Goal: Check status: Check status

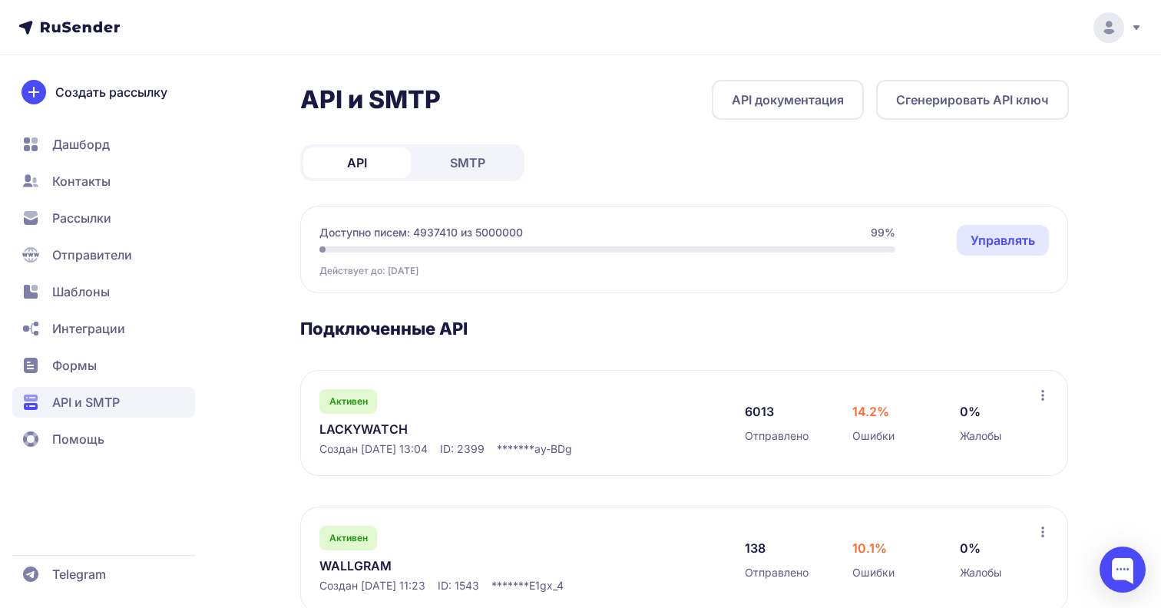
scroll to position [362, 0]
click at [375, 429] on link "LACKYWATCH" at bounding box center [476, 429] width 315 height 18
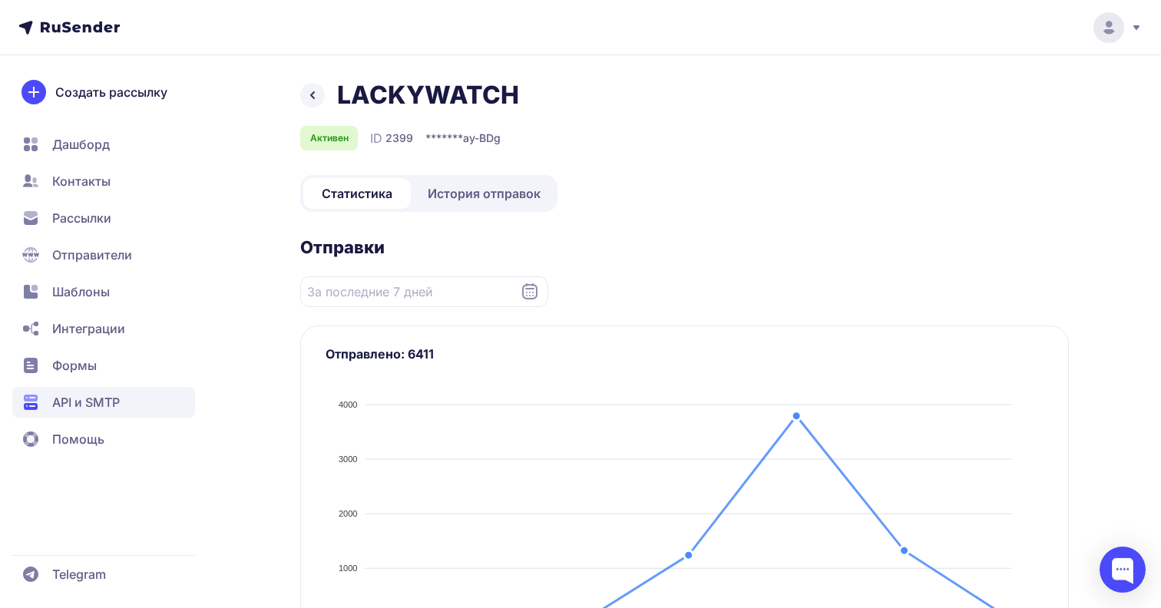
click at [470, 184] on span "История отправок" at bounding box center [484, 193] width 113 height 18
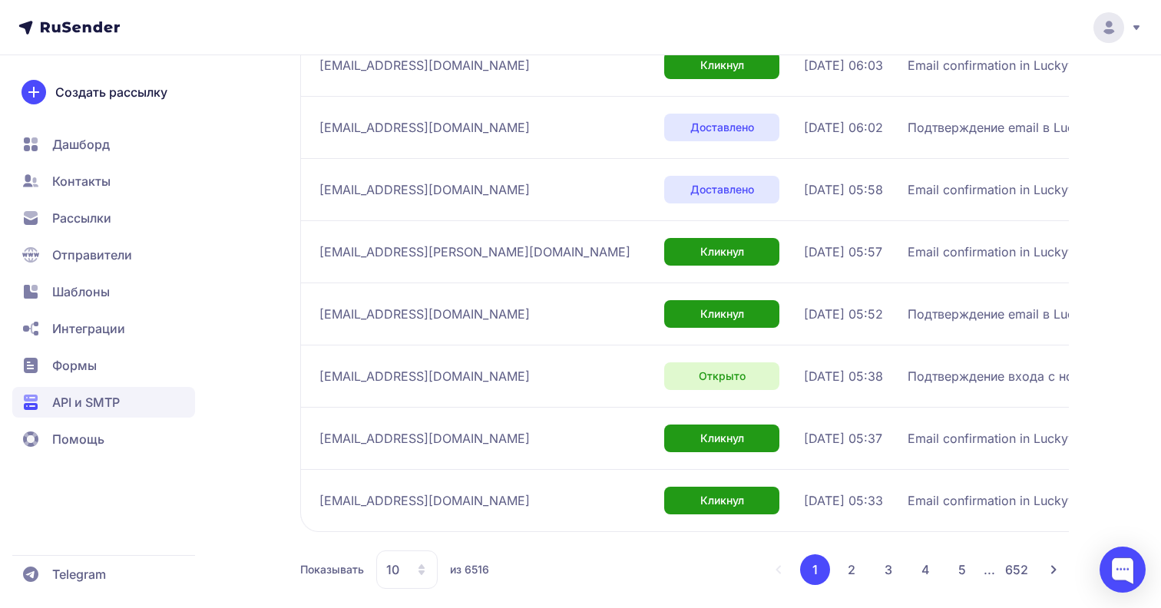
scroll to position [478, 0]
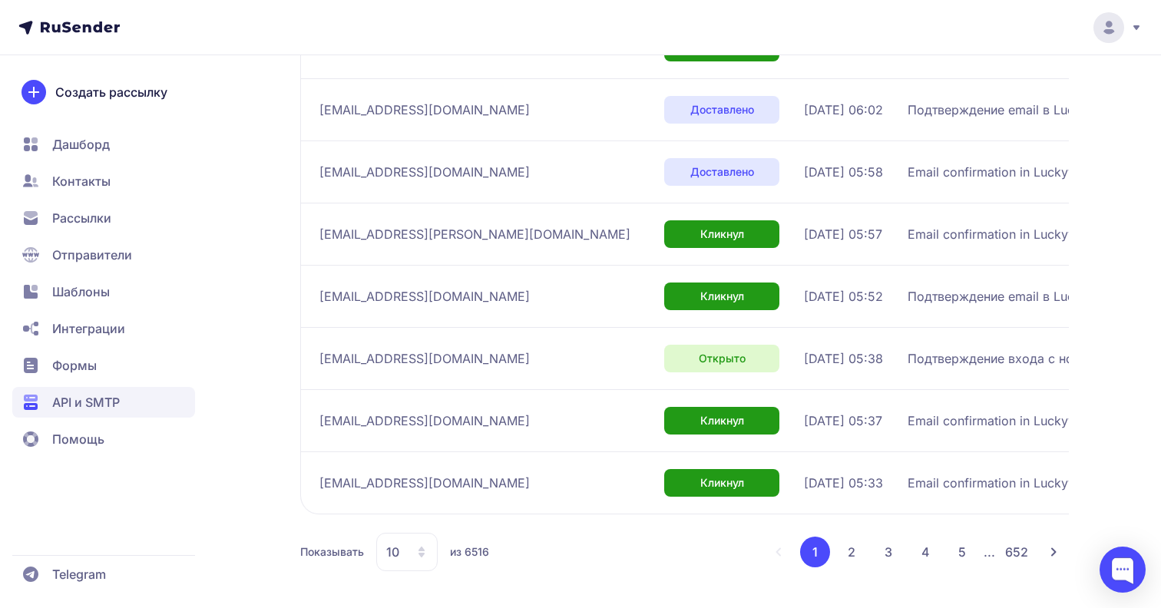
click at [854, 554] on button "2" at bounding box center [851, 552] width 31 height 31
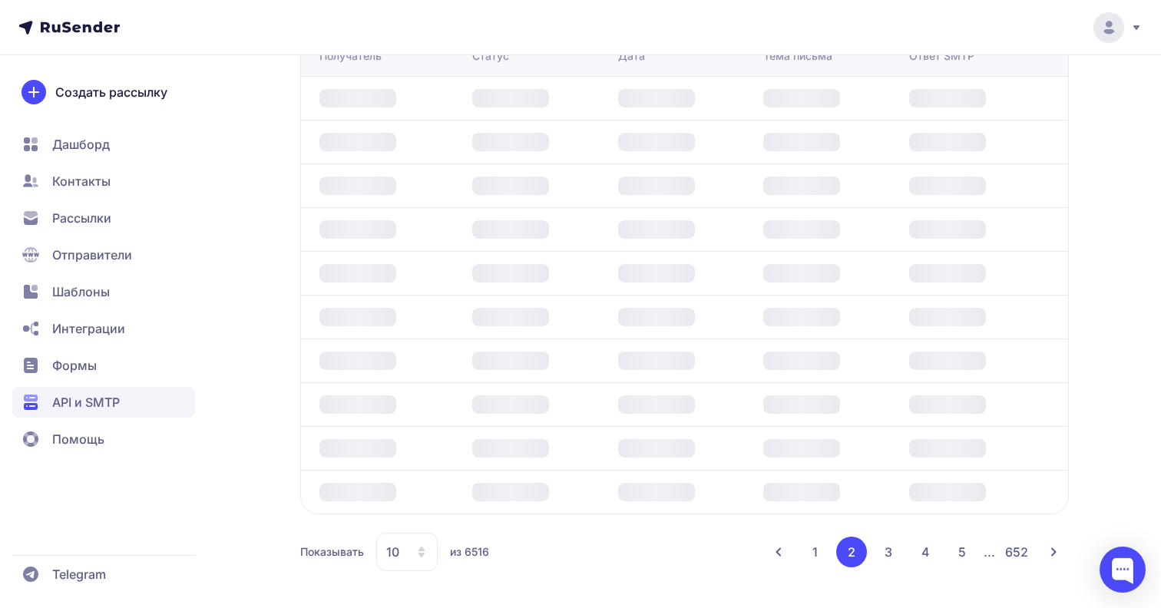
scroll to position [478, 0]
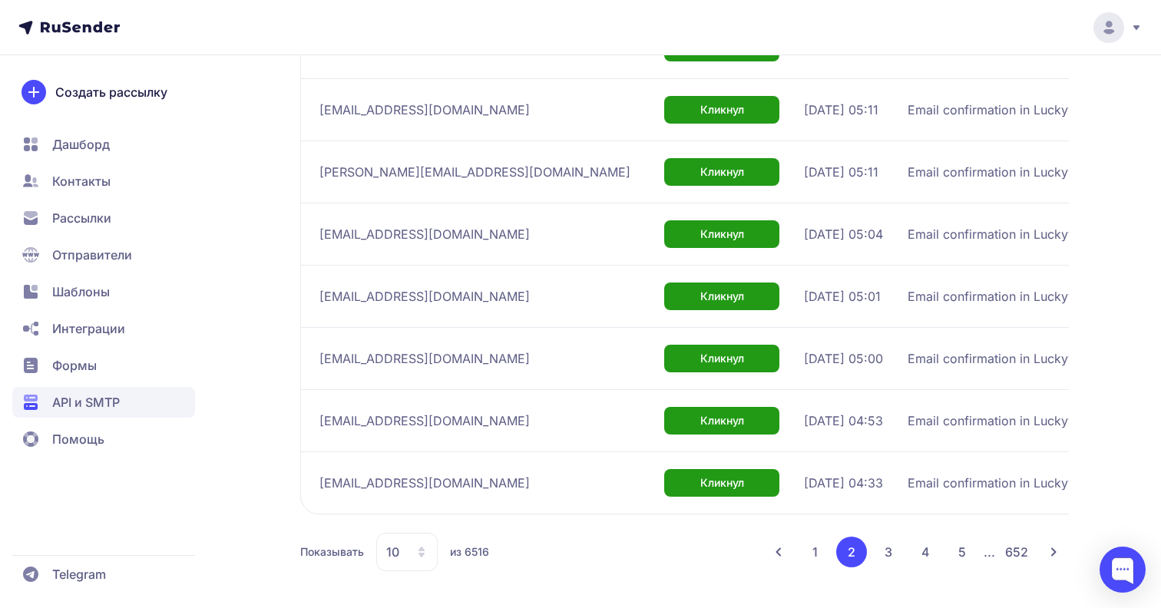
click at [416, 546] on icon at bounding box center [421, 552] width 12 height 12
click at [421, 497] on span "100" at bounding box center [469, 502] width 166 height 31
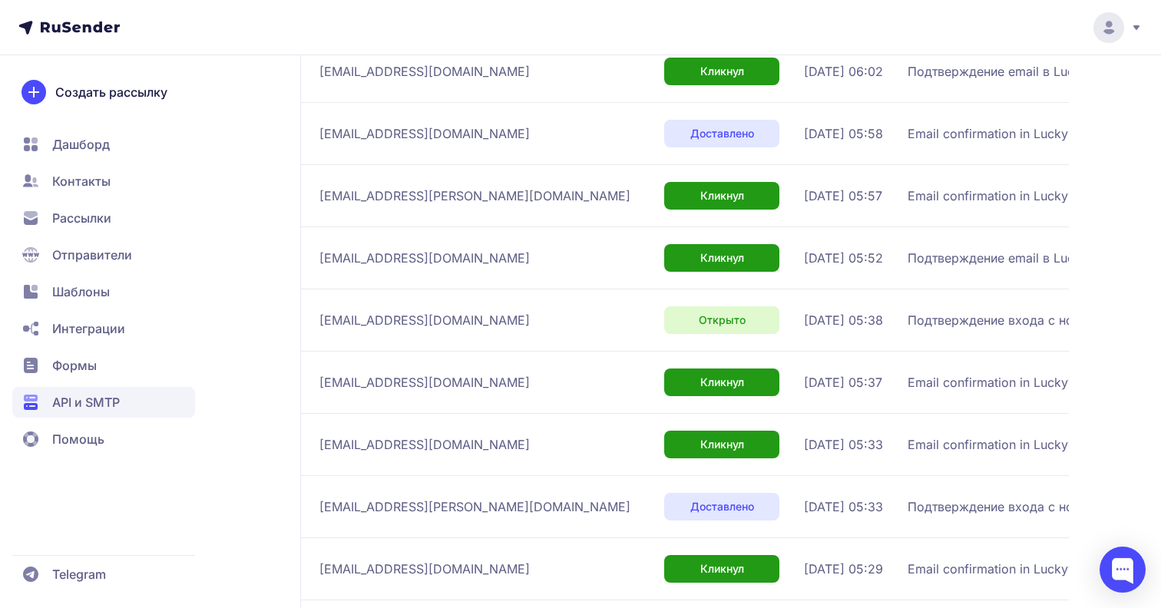
scroll to position [901, 0]
